Goal: Contribute content

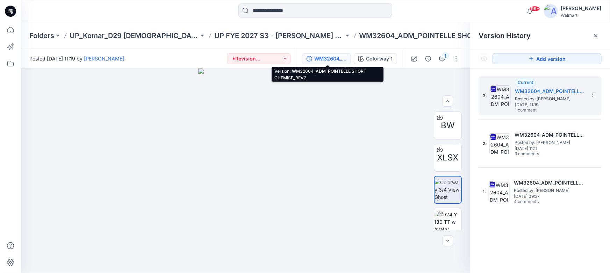
scroll to position [102, 0]
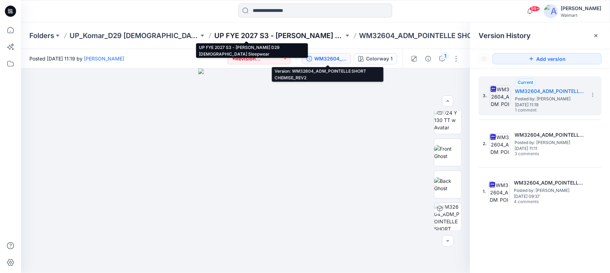
click at [214, 34] on p "UP FYE 2027 S3 - [PERSON_NAME] D29 [DEMOGRAPHIC_DATA] Sleepwear" at bounding box center [278, 36] width 129 height 10
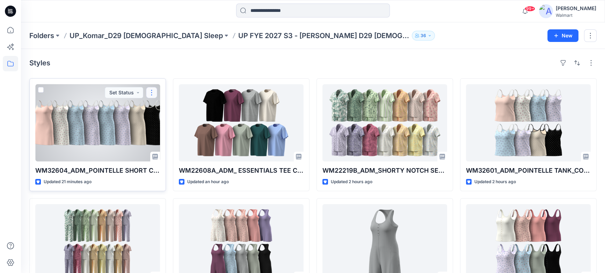
click at [153, 92] on button "button" at bounding box center [151, 92] width 11 height 11
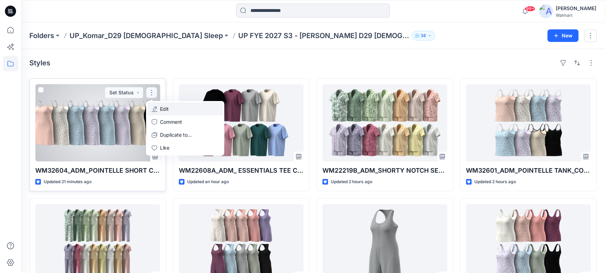
click at [164, 109] on p "Edit" at bounding box center [164, 108] width 9 height 7
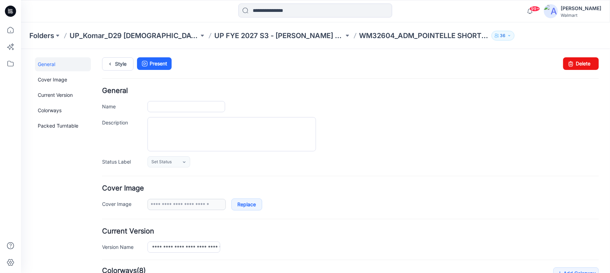
type input "**********"
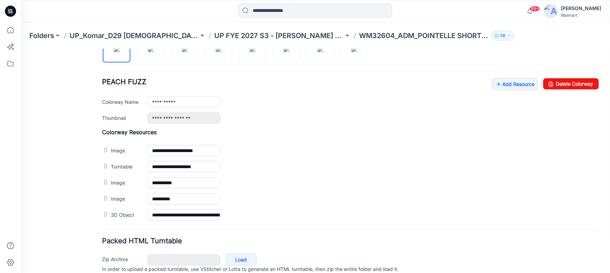
scroll to position [217, 0]
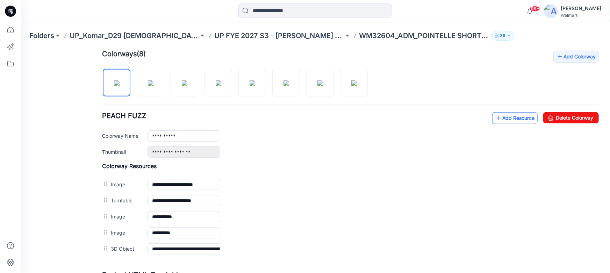
click at [507, 120] on link "Add Resource" at bounding box center [514, 118] width 45 height 12
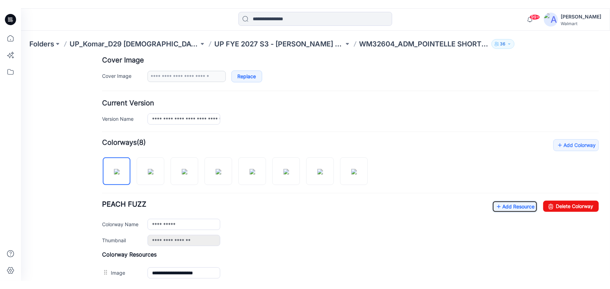
scroll to position [105, 0]
